Goal: Transaction & Acquisition: Download file/media

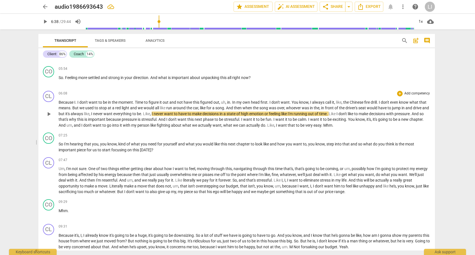
scroll to position [418, 0]
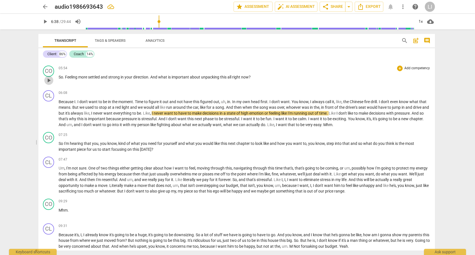
click at [50, 79] on span "play_arrow" at bounding box center [48, 80] width 7 height 7
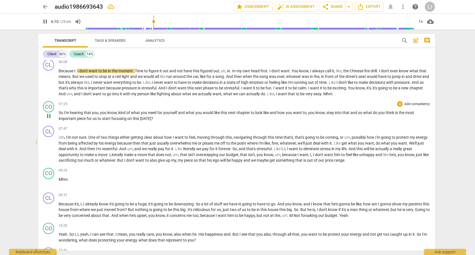
scroll to position [450, 0]
click at [48, 112] on span "pause" at bounding box center [48, 115] width 7 height 7
click at [48, 112] on span "play_arrow" at bounding box center [48, 115] width 7 height 7
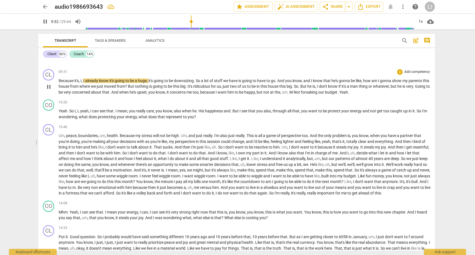
scroll to position [570, 0]
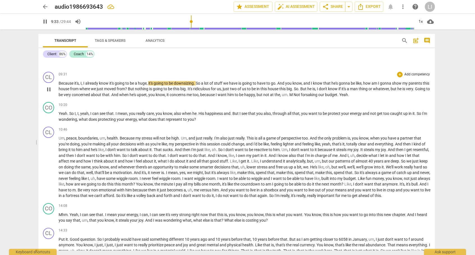
click at [50, 86] on span "pause" at bounding box center [48, 89] width 7 height 7
type input "574"
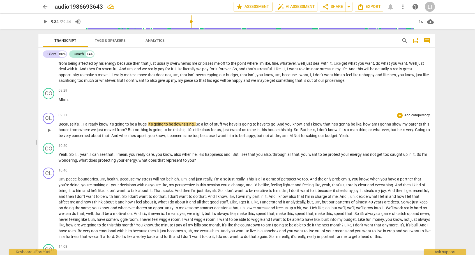
scroll to position [527, 0]
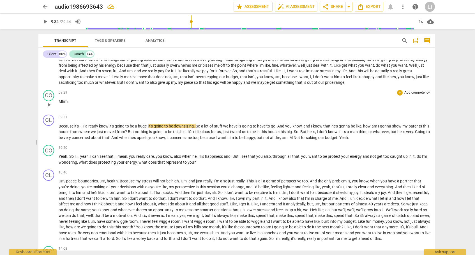
click at [66, 99] on span "Mhm" at bounding box center [63, 101] width 9 height 4
click at [92, 124] on span "already" at bounding box center [92, 126] width 14 height 4
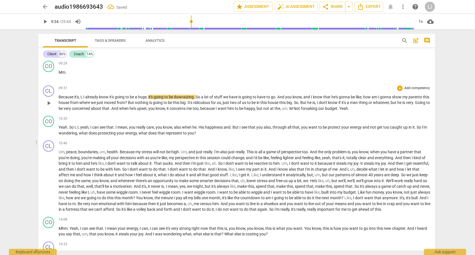
scroll to position [557, 0]
click at [54, 106] on div "CL play_arrow pause" at bounding box center [51, 98] width 16 height 26
click at [48, 99] on span "play_arrow" at bounding box center [48, 102] width 7 height 7
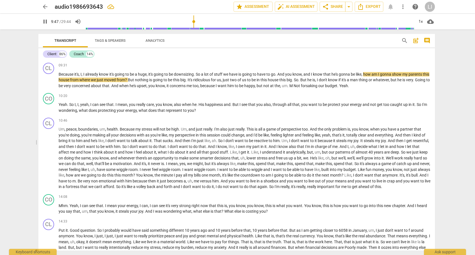
scroll to position [0, 0]
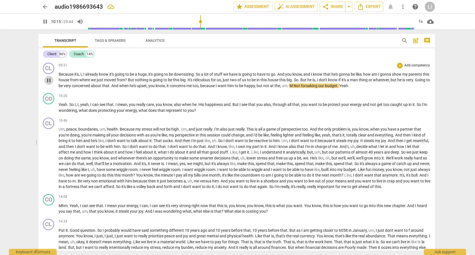
click at [47, 77] on span "pause" at bounding box center [48, 80] width 7 height 7
type input "616"
click at [301, 83] on span "Not" at bounding box center [296, 85] width 7 height 4
click at [51, 77] on span "play_arrow" at bounding box center [48, 80] width 7 height 7
click at [47, 104] on span "pause" at bounding box center [48, 107] width 7 height 7
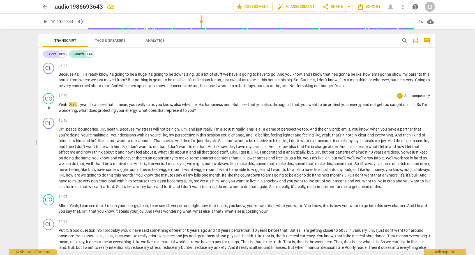
click at [47, 104] on span "play_arrow" at bounding box center [48, 107] width 7 height 7
click at [47, 104] on span "pause" at bounding box center [48, 107] width 7 height 7
type input "622"
click at [80, 102] on span "," at bounding box center [79, 104] width 2 height 4
click at [65, 102] on span "Yeah" at bounding box center [63, 104] width 9 height 4
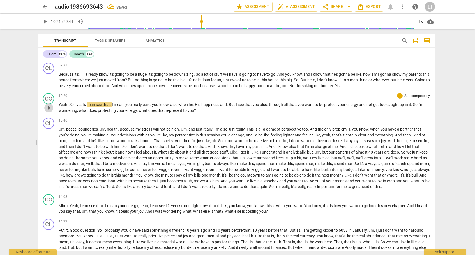
click at [48, 104] on span "play_arrow" at bounding box center [48, 107] width 7 height 7
click at [49, 105] on span "pause" at bounding box center [48, 107] width 7 height 7
click at [49, 105] on span "play_arrow" at bounding box center [48, 107] width 7 height 7
click at [49, 105] on span "pause" at bounding box center [48, 107] width 7 height 7
click at [49, 105] on span "play_arrow" at bounding box center [48, 107] width 7 height 7
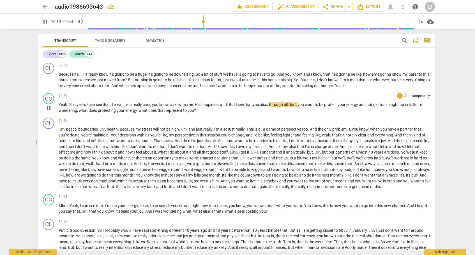
click at [49, 105] on span "pause" at bounding box center [48, 107] width 7 height 7
type input "631"
click at [194, 102] on span "." at bounding box center [194, 104] width 2 height 4
click at [46, 104] on span "play_arrow" at bounding box center [48, 107] width 7 height 7
click at [48, 104] on span "pause" at bounding box center [48, 107] width 7 height 7
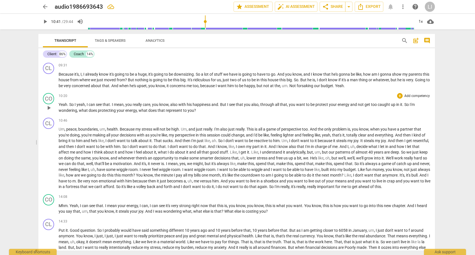
click at [48, 104] on span "play_arrow" at bounding box center [48, 107] width 7 height 7
click at [48, 104] on span "pause" at bounding box center [48, 107] width 7 height 7
click at [48, 104] on span "play_arrow" at bounding box center [48, 107] width 7 height 7
click at [48, 104] on span "pause" at bounding box center [48, 107] width 7 height 7
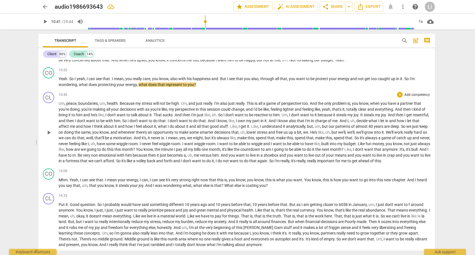
scroll to position [602, 0]
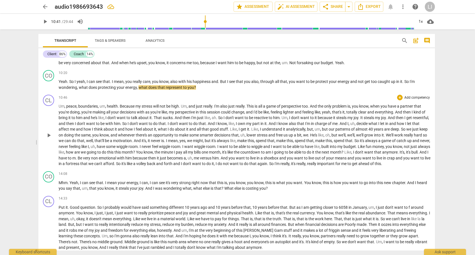
click at [50, 136] on span "play_arrow" at bounding box center [48, 135] width 7 height 7
click at [421, 18] on div "1x" at bounding box center [420, 21] width 11 height 9
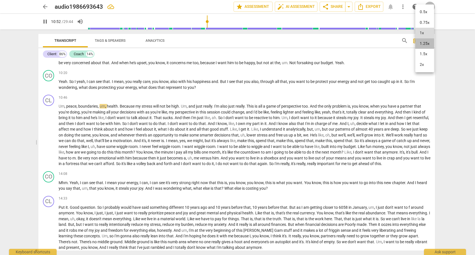
click at [428, 43] on li "1.25x" at bounding box center [424, 43] width 19 height 11
click at [48, 135] on span "pause" at bounding box center [48, 135] width 7 height 7
click at [48, 135] on span "play_arrow" at bounding box center [48, 135] width 7 height 7
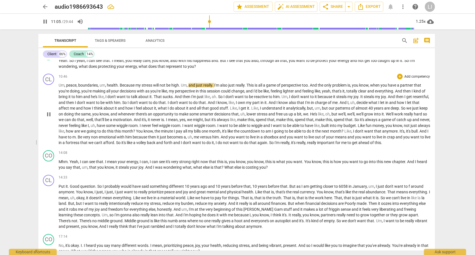
scroll to position [620, 0]
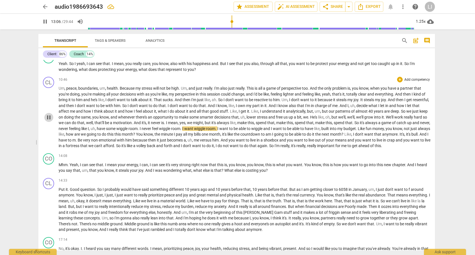
click at [50, 115] on span "pause" at bounding box center [48, 117] width 7 height 7
click at [50, 115] on span "play_arrow" at bounding box center [48, 117] width 7 height 7
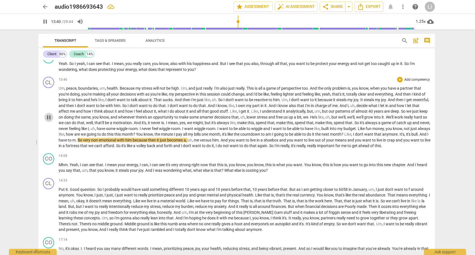
click at [50, 115] on span "pause" at bounding box center [48, 117] width 7 height 7
type input "821"
click at [83, 138] on span "Be" at bounding box center [80, 140] width 5 height 4
click at [50, 117] on span "play_arrow" at bounding box center [48, 117] width 7 height 7
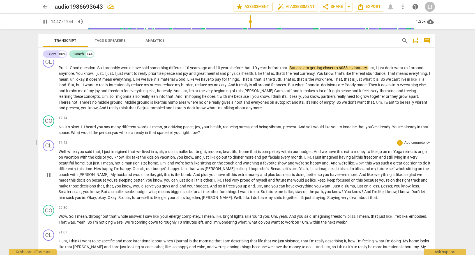
scroll to position [736, 0]
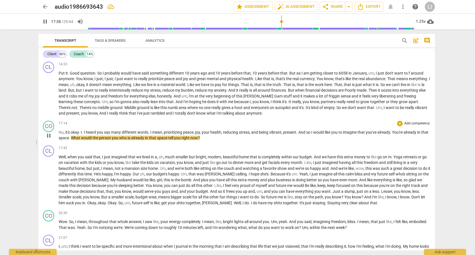
click at [392, 132] on span "." at bounding box center [391, 132] width 2 height 4
click at [48, 134] on span "pause" at bounding box center [48, 135] width 7 height 7
type input "1061"
click at [396, 132] on span "You're" at bounding box center [397, 132] width 11 height 4
click at [347, 134] on p "No , it's okay . I . I heard you say many different words . I mean , prioritizi…" at bounding box center [244, 134] width 371 height 11
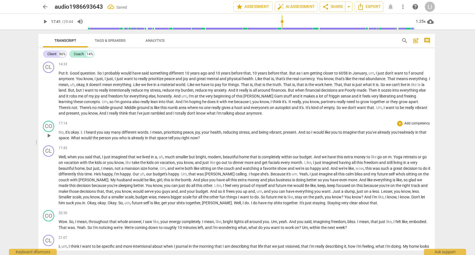
click at [369, 138] on p "No , it's okay . I . I heard you say many different words . I mean , prioritizi…" at bounding box center [244, 134] width 371 height 11
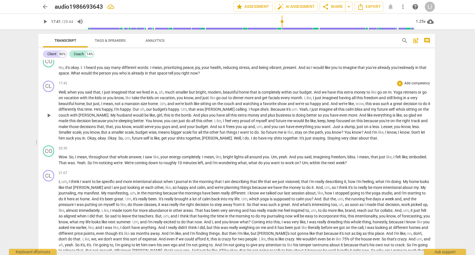
scroll to position [804, 0]
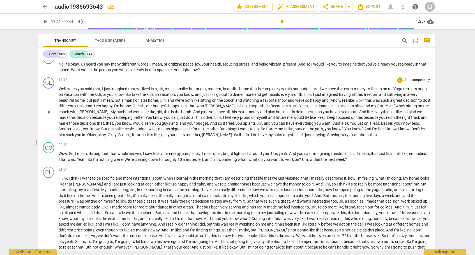
click at [49, 112] on span "play_arrow" at bounding box center [48, 112] width 7 height 7
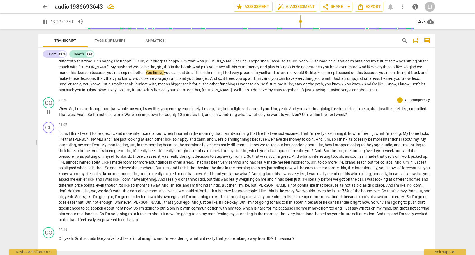
scroll to position [849, 0]
click at [51, 109] on span "pause" at bounding box center [48, 111] width 7 height 7
click at [49, 111] on span "play_arrow" at bounding box center [48, 111] width 7 height 7
click at [134, 112] on span "We're" at bounding box center [129, 114] width 10 height 4
type input "1256"
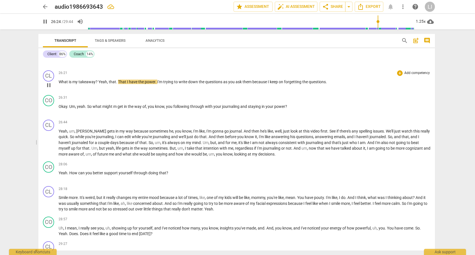
scroll to position [1085, 0]
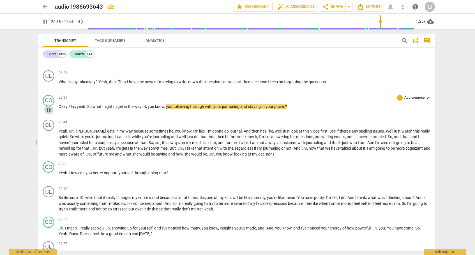
click at [47, 107] on span "pause" at bounding box center [48, 109] width 7 height 7
type input "1599"
click at [117, 104] on span "m" at bounding box center [115, 106] width 4 height 4
click at [51, 107] on span "play_arrow" at bounding box center [48, 109] width 7 height 7
click at [51, 107] on span "pause" at bounding box center [48, 109] width 7 height 7
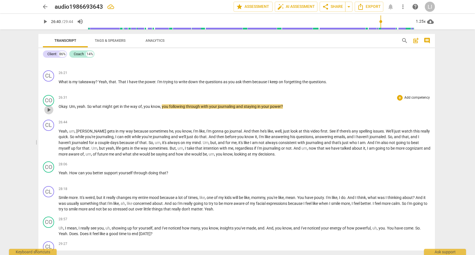
click at [50, 107] on span "play_arrow" at bounding box center [48, 109] width 7 height 7
click at [49, 107] on span "pause" at bounding box center [48, 109] width 7 height 7
click at [49, 107] on span "play_arrow" at bounding box center [48, 109] width 7 height 7
click at [47, 106] on span "pause" at bounding box center [48, 109] width 7 height 7
type input "1593"
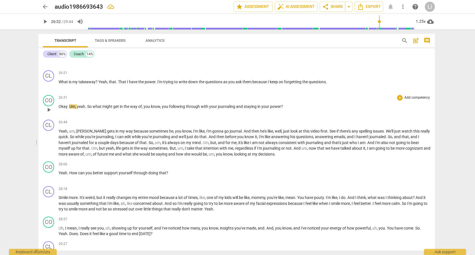
click at [69, 104] on span "." at bounding box center [68, 106] width 2 height 4
click at [46, 106] on span "play_arrow" at bounding box center [48, 109] width 7 height 7
click at [49, 106] on span "pause" at bounding box center [48, 109] width 7 height 7
type input "1596"
click at [76, 104] on span "So" at bounding box center [78, 106] width 5 height 4
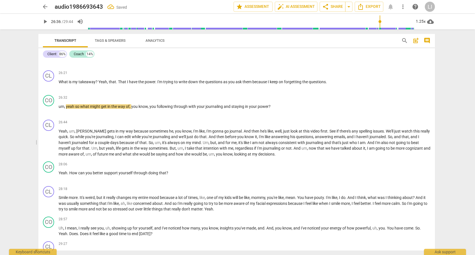
click at [50, 106] on span "play_arrow" at bounding box center [48, 109] width 7 height 7
click at [51, 106] on span "pause" at bounding box center [48, 109] width 7 height 7
click at [51, 106] on span "play_arrow" at bounding box center [48, 109] width 7 height 7
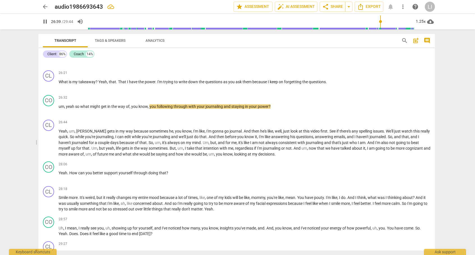
click at [51, 106] on span "pause" at bounding box center [48, 109] width 7 height 7
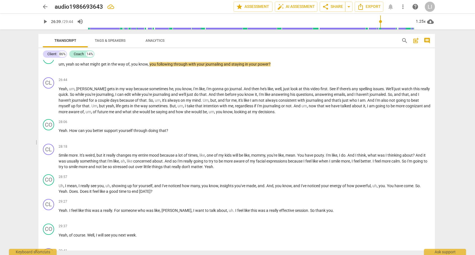
scroll to position [1136, 0]
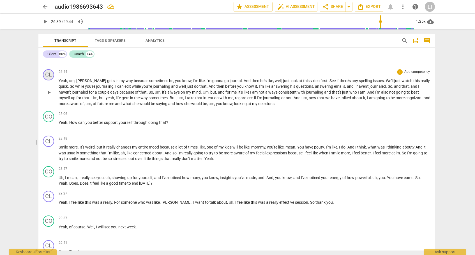
click at [50, 73] on div "CL" at bounding box center [48, 74] width 11 height 11
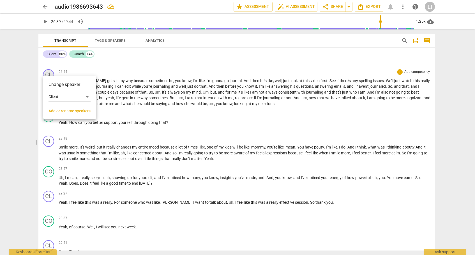
click at [50, 73] on div at bounding box center [237, 127] width 475 height 255
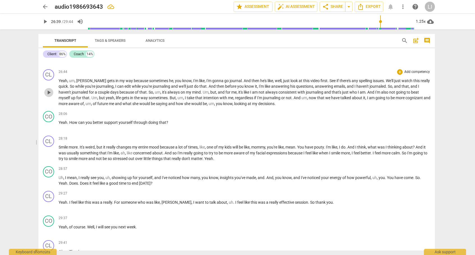
click at [50, 89] on span "play_arrow" at bounding box center [48, 92] width 7 height 7
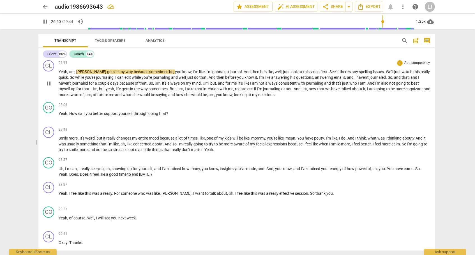
scroll to position [1148, 0]
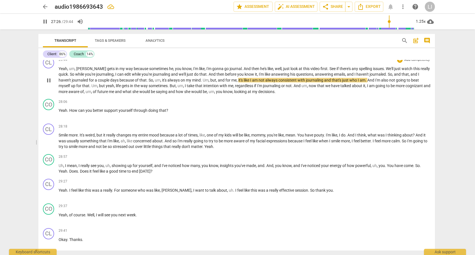
click at [50, 87] on div "play_arrow pause" at bounding box center [51, 80] width 14 height 25
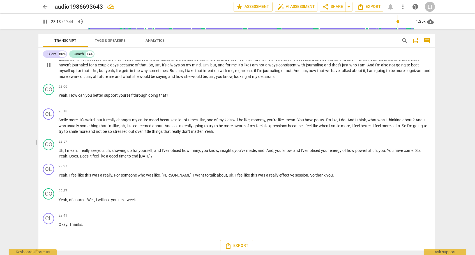
scroll to position [1162, 0]
click at [52, 123] on span "pause" at bounding box center [48, 126] width 9 height 7
type input "1741"
click at [232, 126] on p "Smile more . It's weird , but it really changes my entire mood because a lot of…" at bounding box center [244, 125] width 371 height 17
click at [59, 148] on span "Uh" at bounding box center [61, 150] width 5 height 4
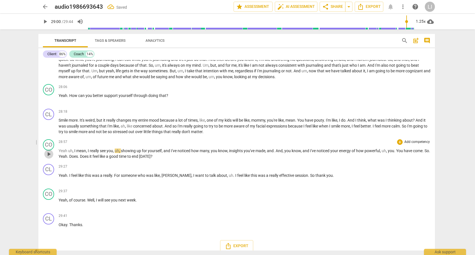
click at [49, 151] on span "play_arrow" at bounding box center [48, 154] width 7 height 7
click at [49, 151] on span "pause" at bounding box center [48, 154] width 7 height 7
type input "1773"
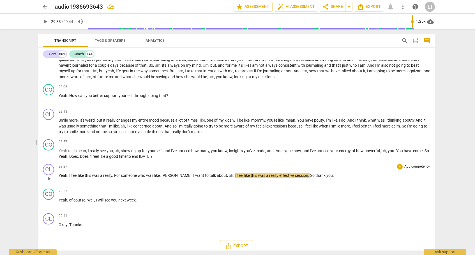
click at [193, 173] on span "I" at bounding box center [194, 175] width 2 height 4
click at [50, 175] on span "play_arrow" at bounding box center [48, 178] width 7 height 7
type input "1784"
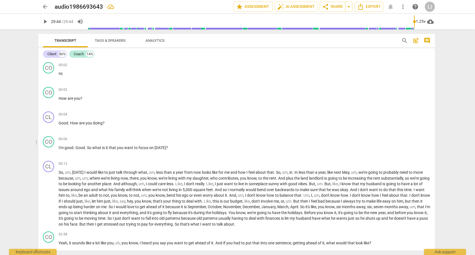
click at [152, 39] on span "Analytics" at bounding box center [154, 40] width 19 height 4
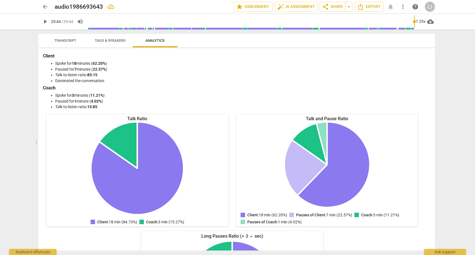
click at [120, 42] on span "Tags & Speakers" at bounding box center [110, 40] width 31 height 4
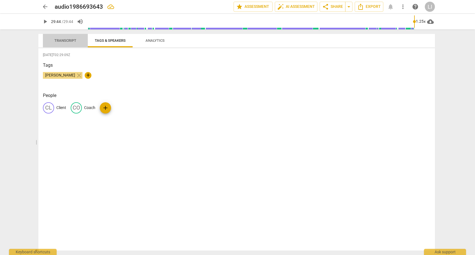
click at [75, 41] on span "Transcript" at bounding box center [65, 40] width 22 height 4
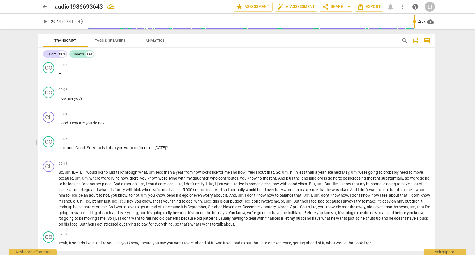
click at [400, 5] on span "more_vert" at bounding box center [402, 6] width 7 height 7
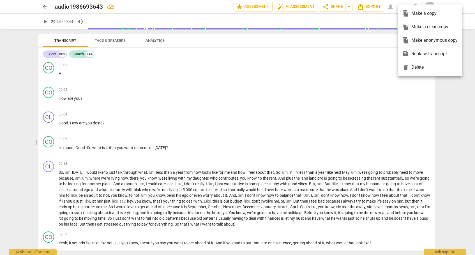
click at [384, 43] on div at bounding box center [237, 127] width 475 height 255
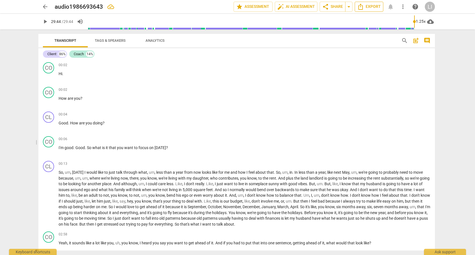
click at [375, 6] on span "Export" at bounding box center [369, 6] width 24 height 7
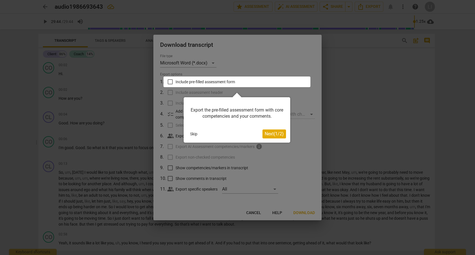
click at [196, 130] on button "Skip" at bounding box center [194, 134] width 12 height 8
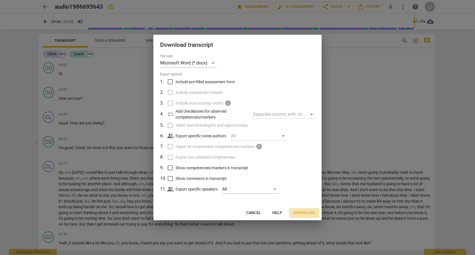
click at [299, 212] on span "Download" at bounding box center [304, 213] width 22 height 6
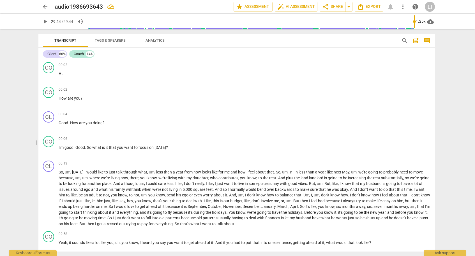
click at [465, 57] on div "arrow_back audio1986693643 edit star Assessment auto_fix_high AI Assessment sha…" at bounding box center [237, 128] width 475 height 256
